Goal: Task Accomplishment & Management: Use online tool/utility

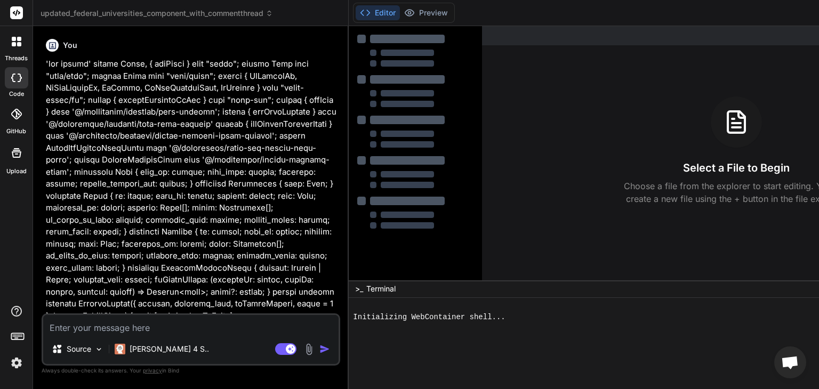
type textarea "x"
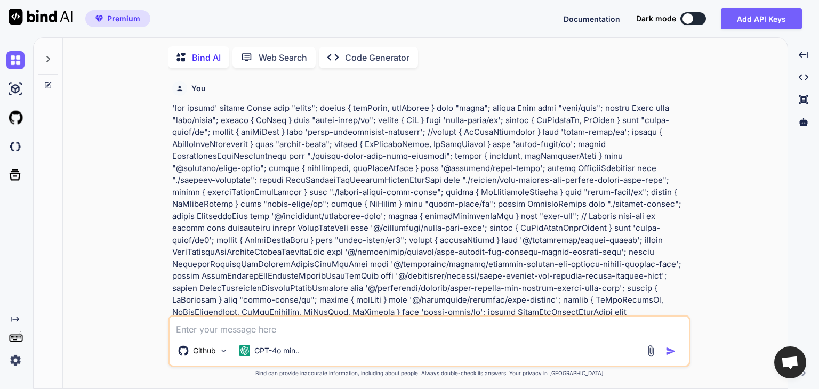
type textarea "x"
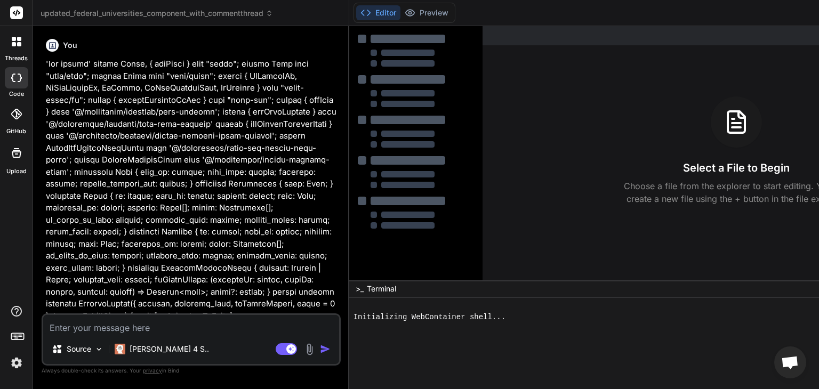
type textarea "x"
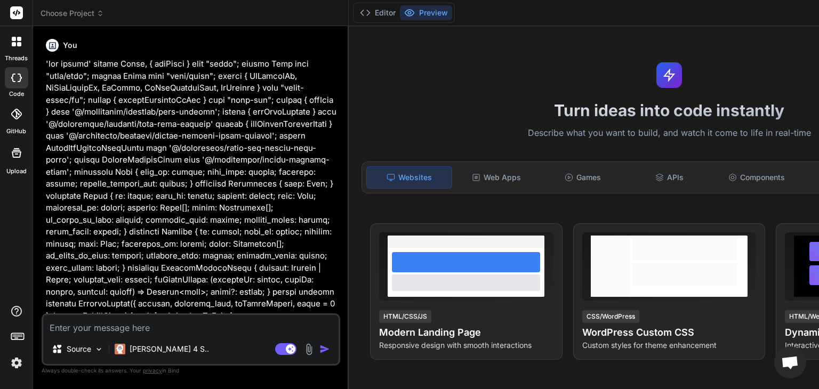
type textarea "x"
